Goal: Task Accomplishment & Management: Manage account settings

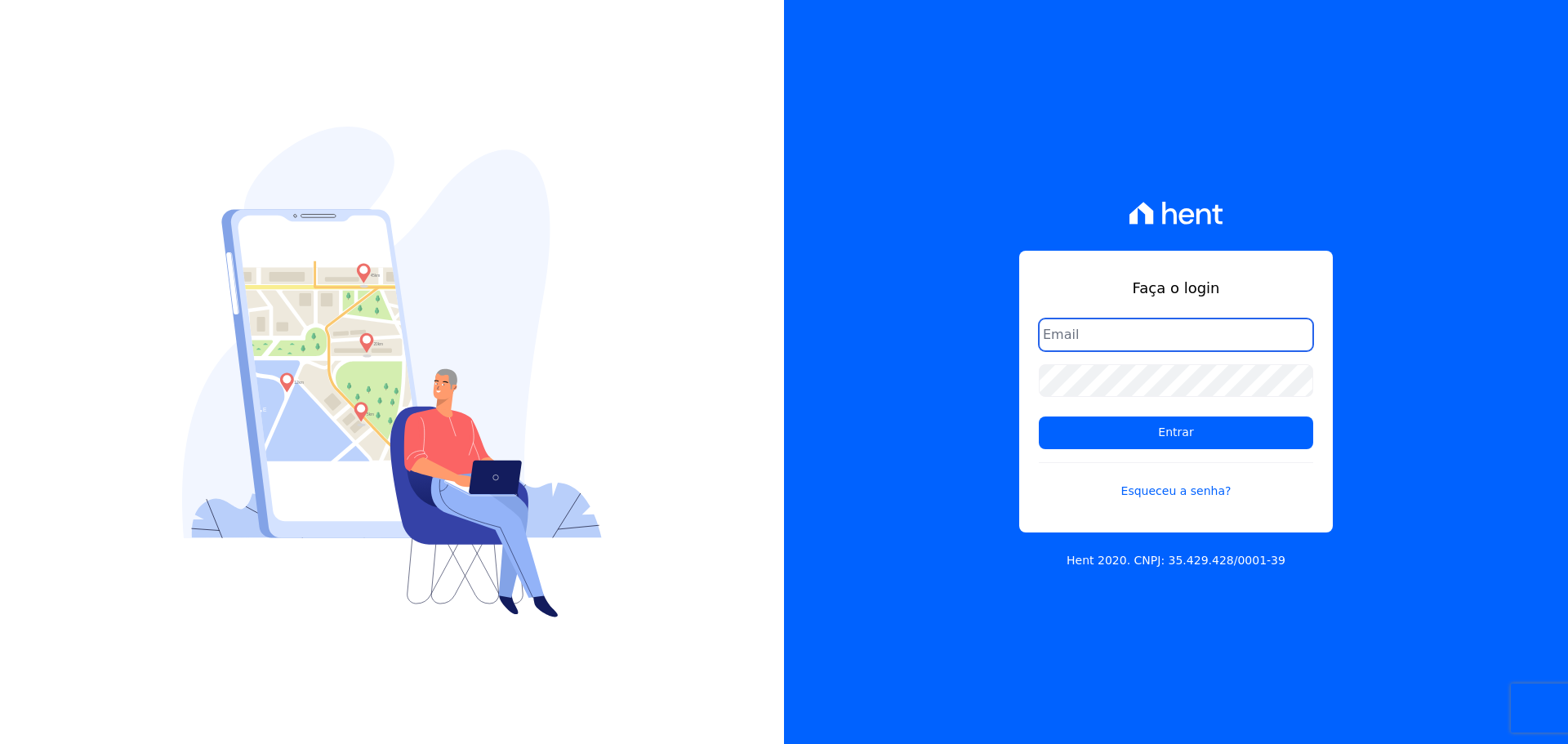
click at [1088, 349] on input "email" at bounding box center [1176, 335] width 275 height 32
type input "[PERSON_NAME][EMAIL_ADDRESS][DOMAIN_NAME]"
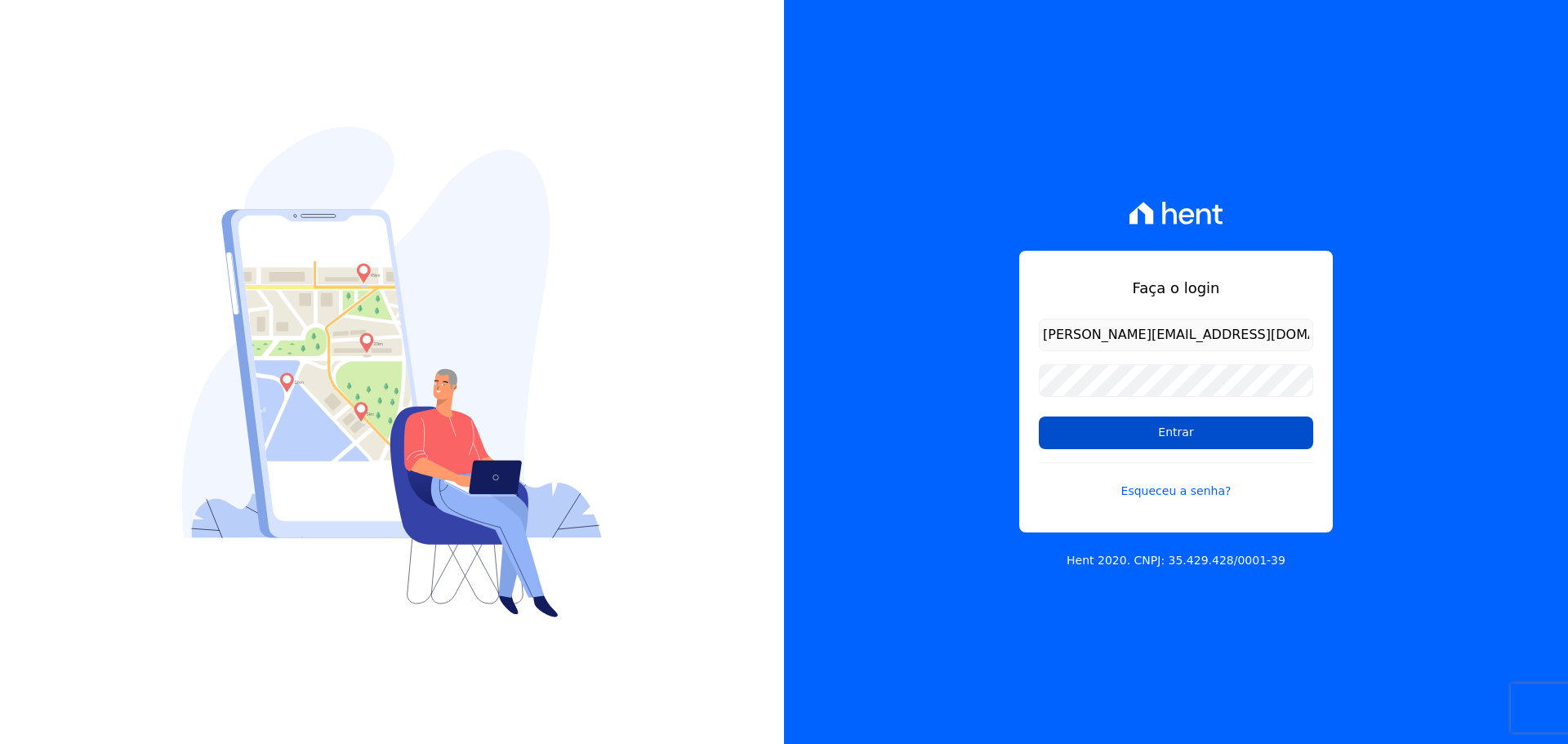
click at [1161, 429] on input "Entrar" at bounding box center [1176, 433] width 275 height 32
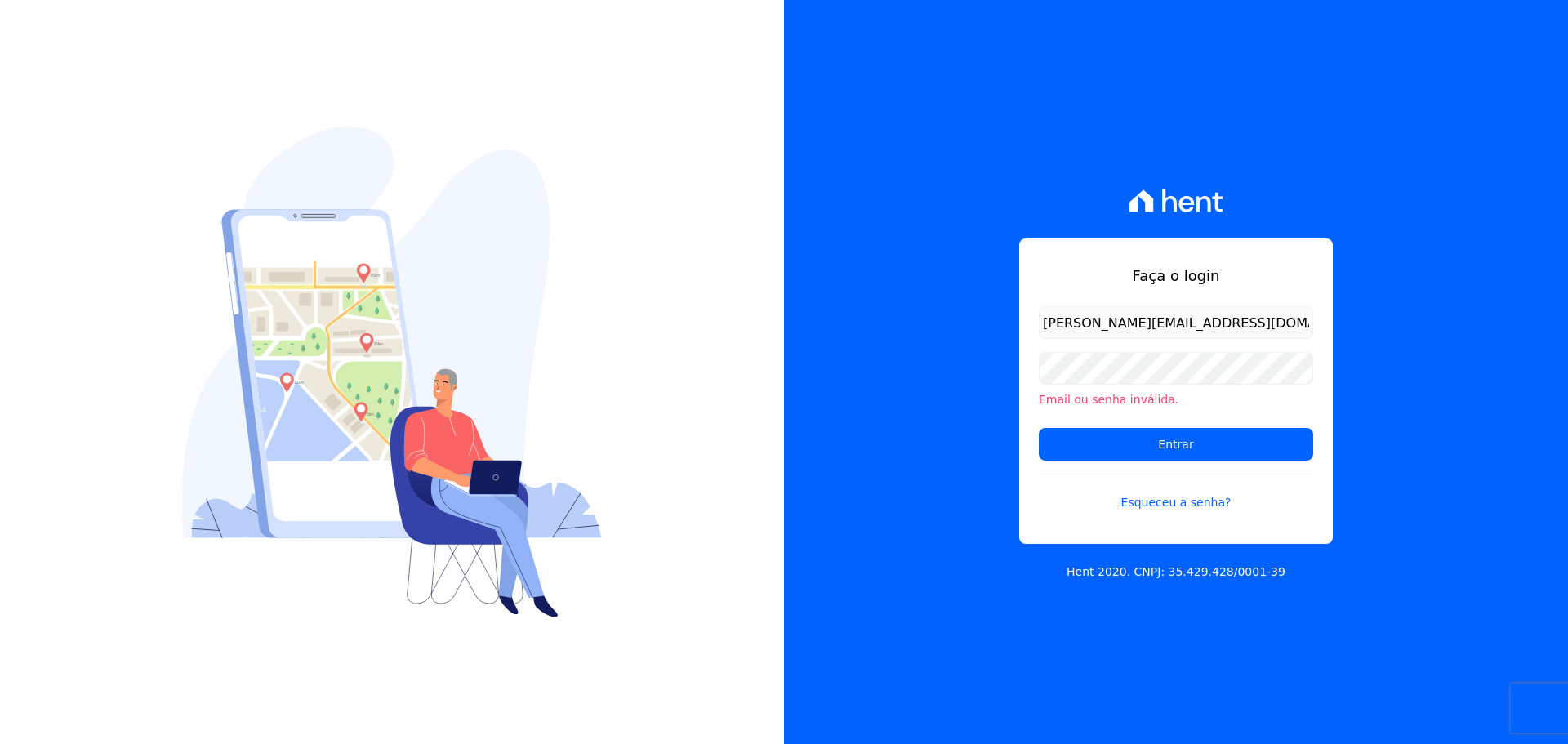
click at [1096, 386] on div "Email ou senha inválida." at bounding box center [1176, 380] width 275 height 56
click at [1082, 448] on input "Entrar" at bounding box center [1176, 444] width 275 height 32
